Goal: Information Seeking & Learning: Learn about a topic

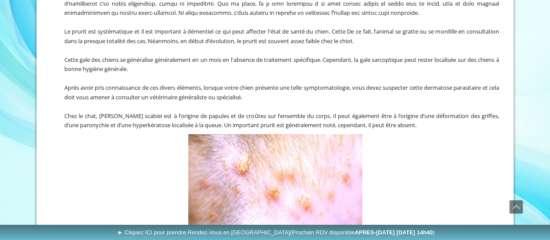
scroll to position [1695, 0]
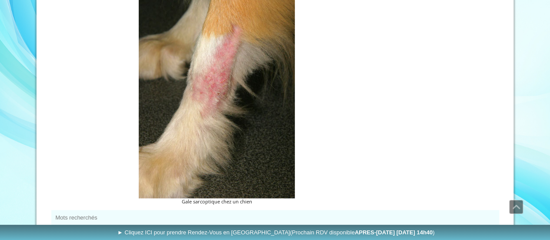
scroll to position [565, 0]
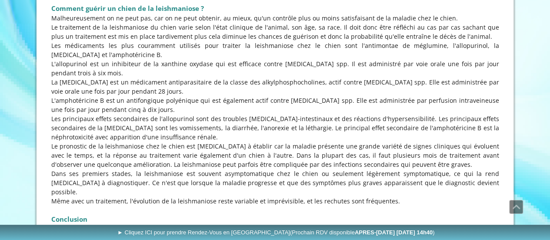
scroll to position [1826, 0]
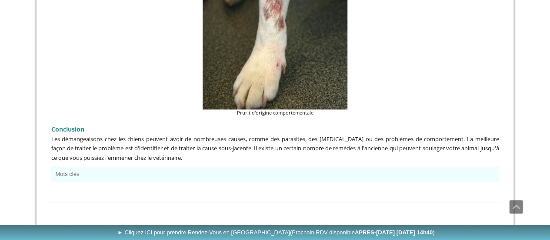
scroll to position [2222, 0]
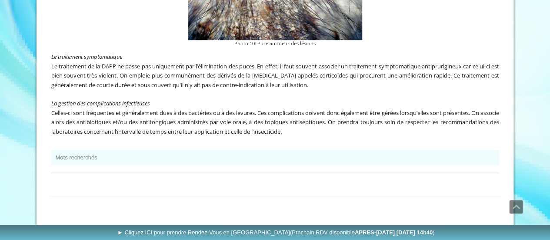
scroll to position [1914, 0]
